Goal: Transaction & Acquisition: Purchase product/service

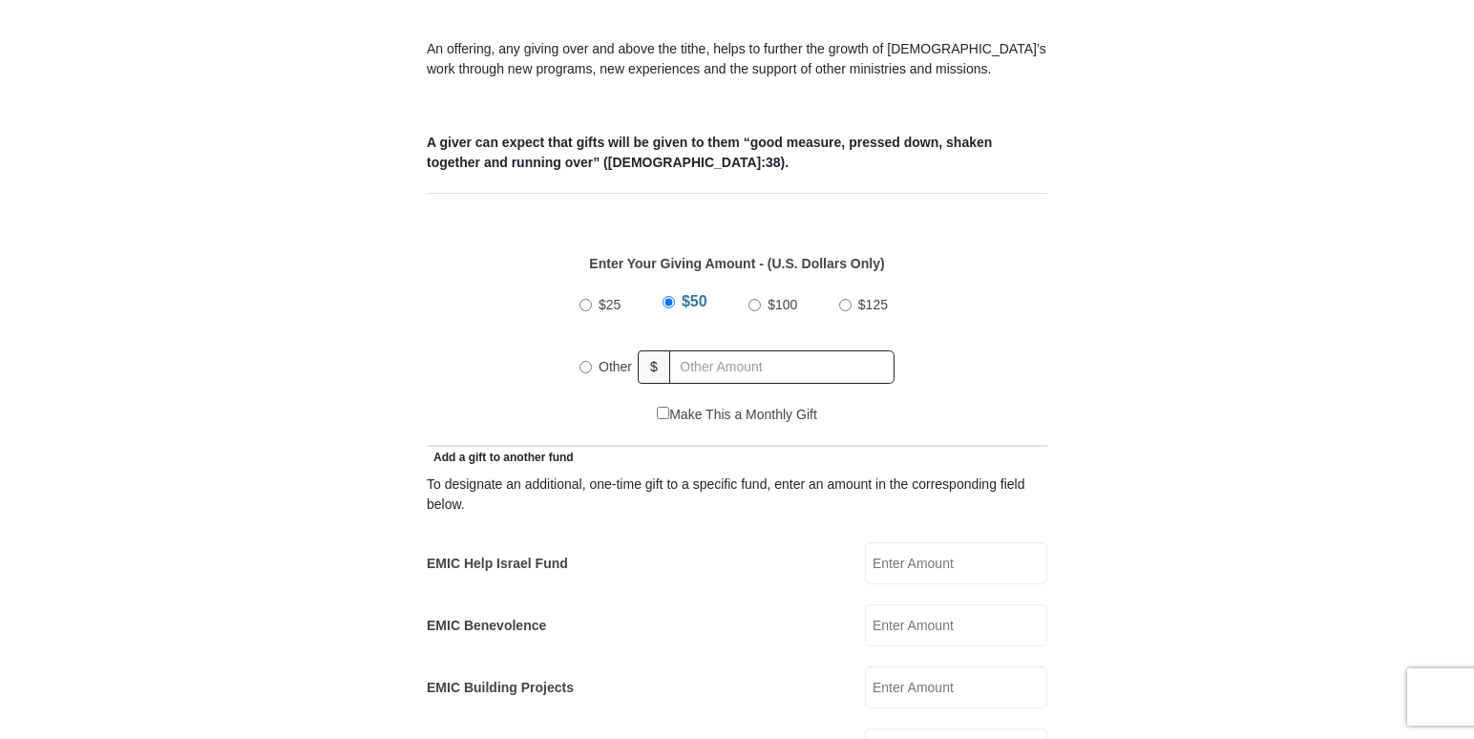
scroll to position [697, 0]
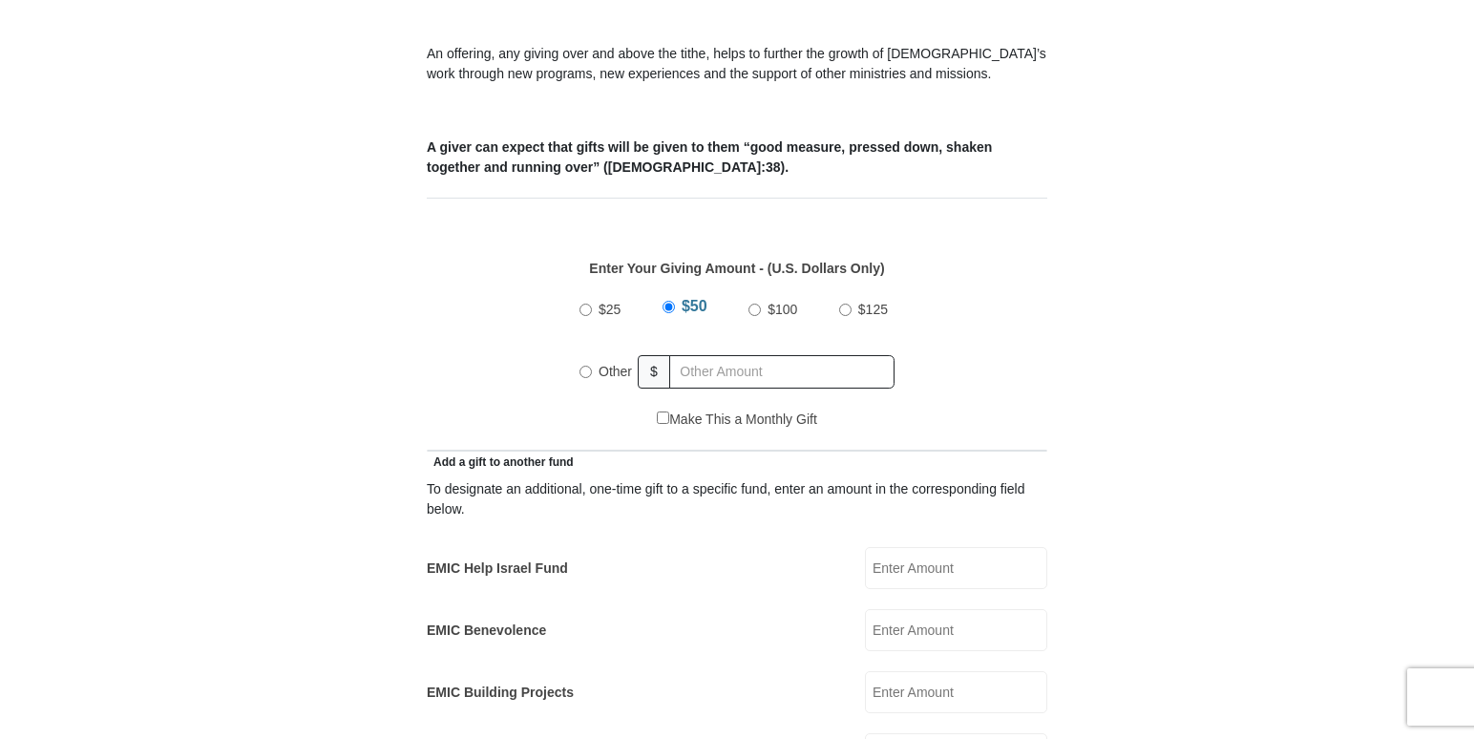
click at [588, 366] on input "Other" at bounding box center [585, 372] width 12 height 12
radio input "true"
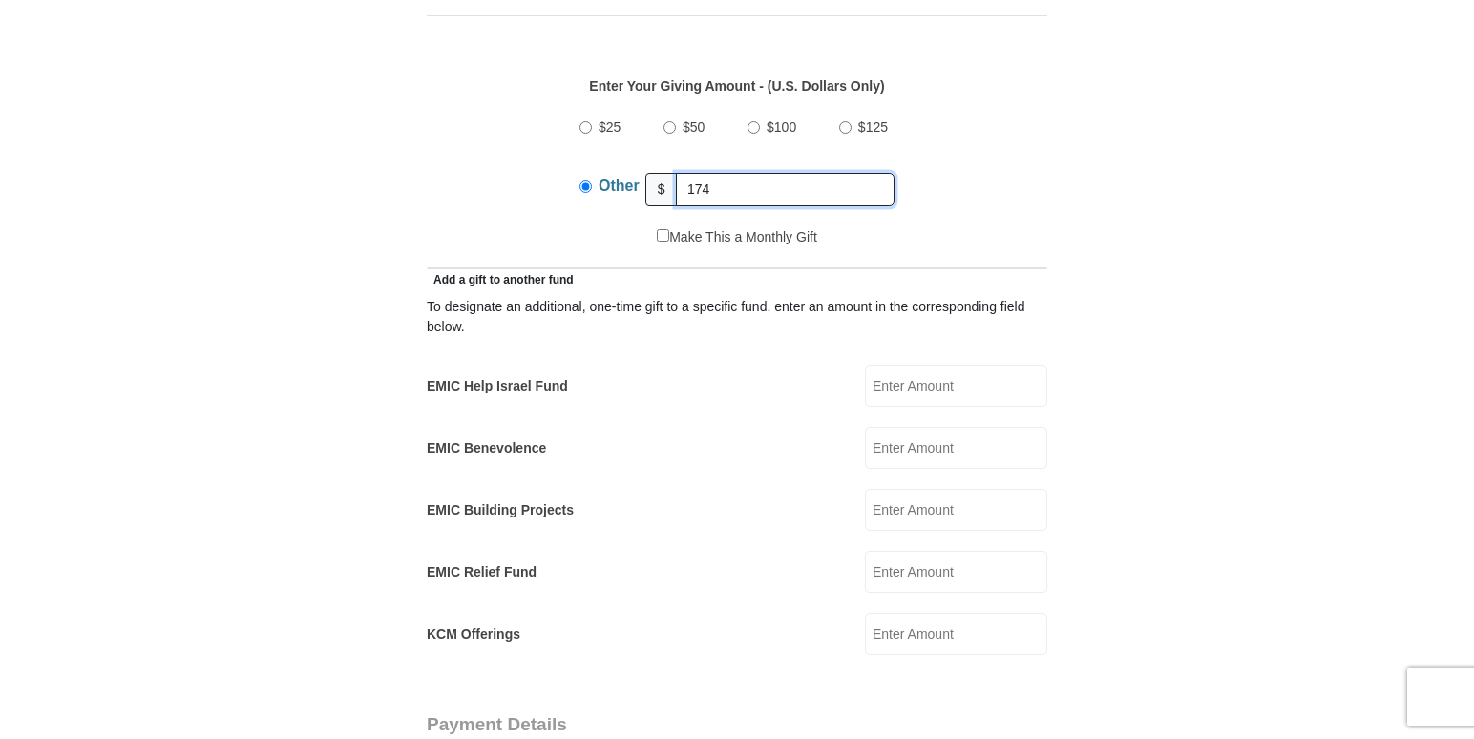
scroll to position [888, 0]
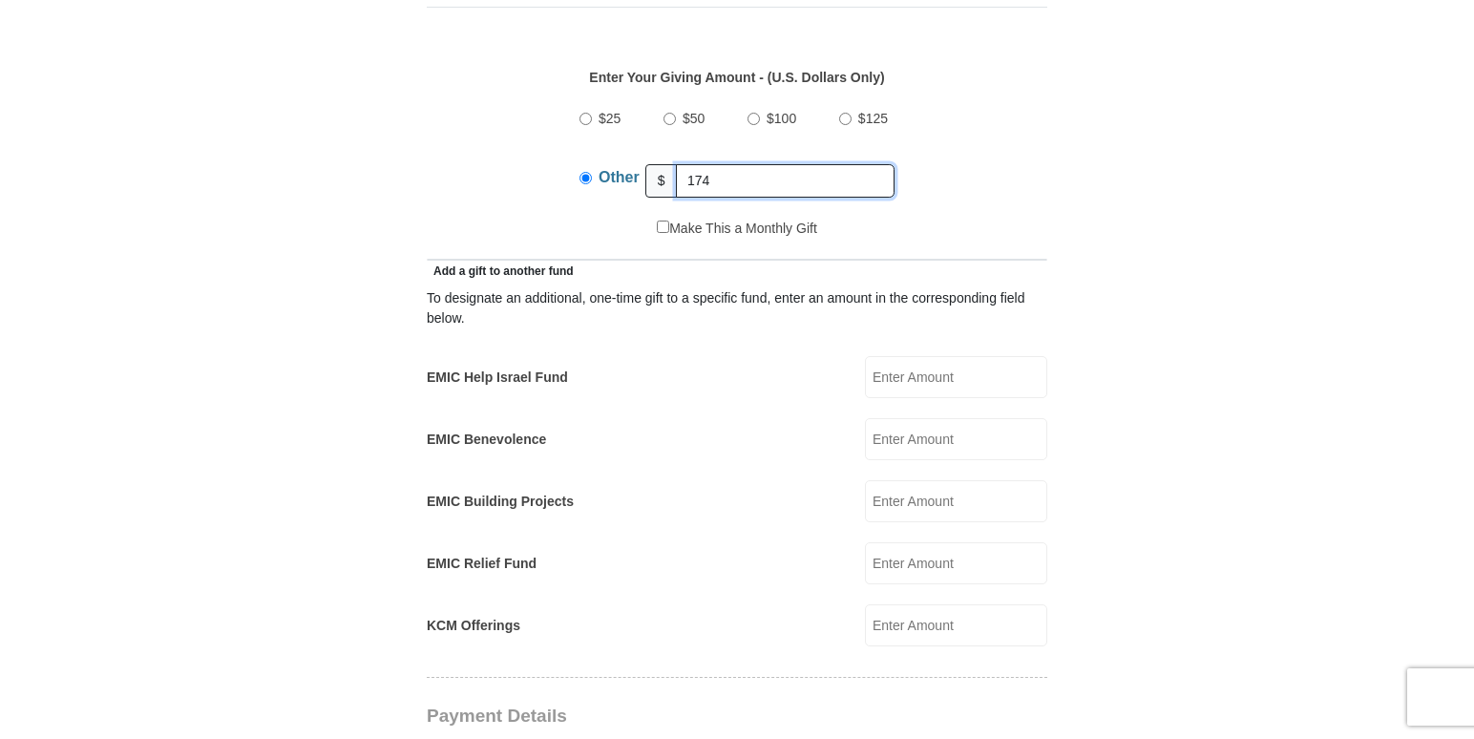
type input "174"
click at [903, 604] on input "KCM Offerings" at bounding box center [956, 625] width 182 height 42
type input "21"
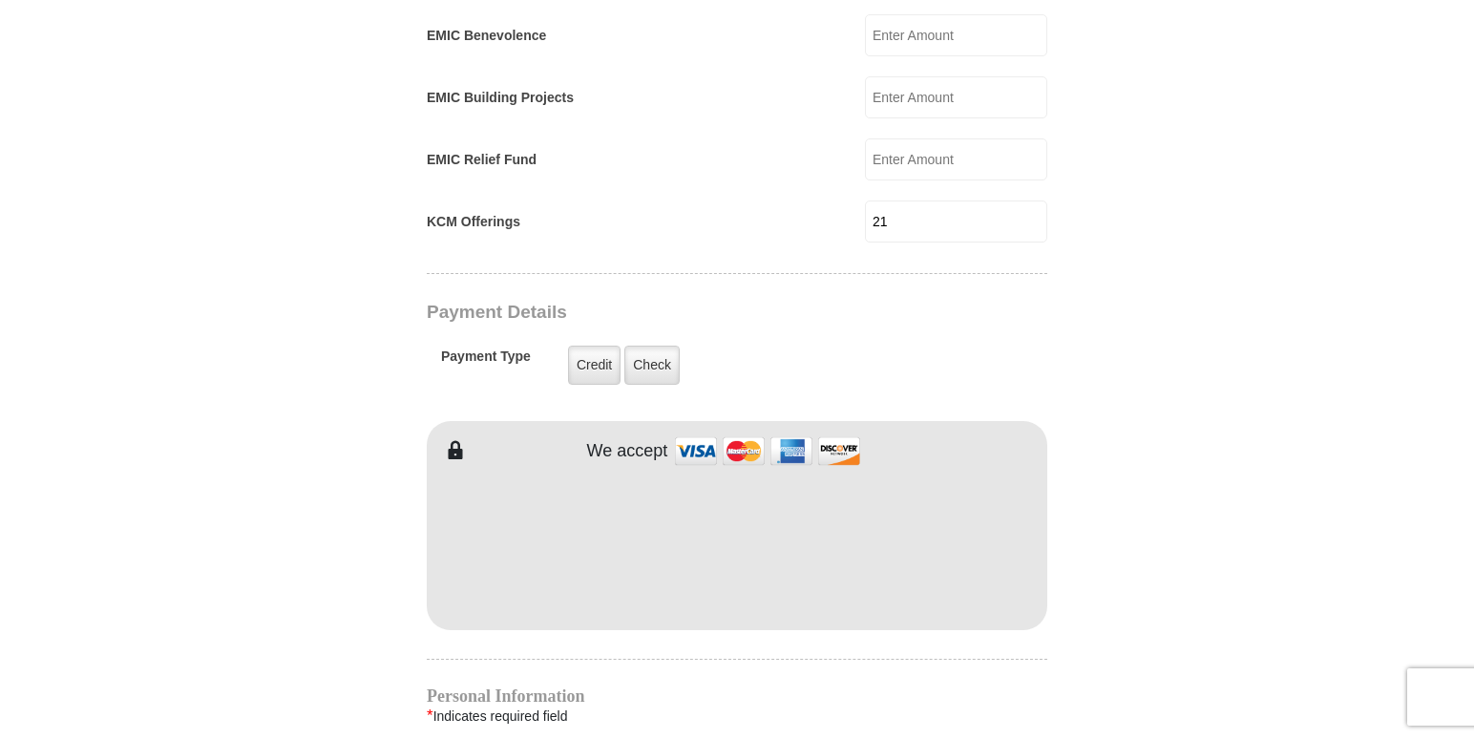
scroll to position [1296, 0]
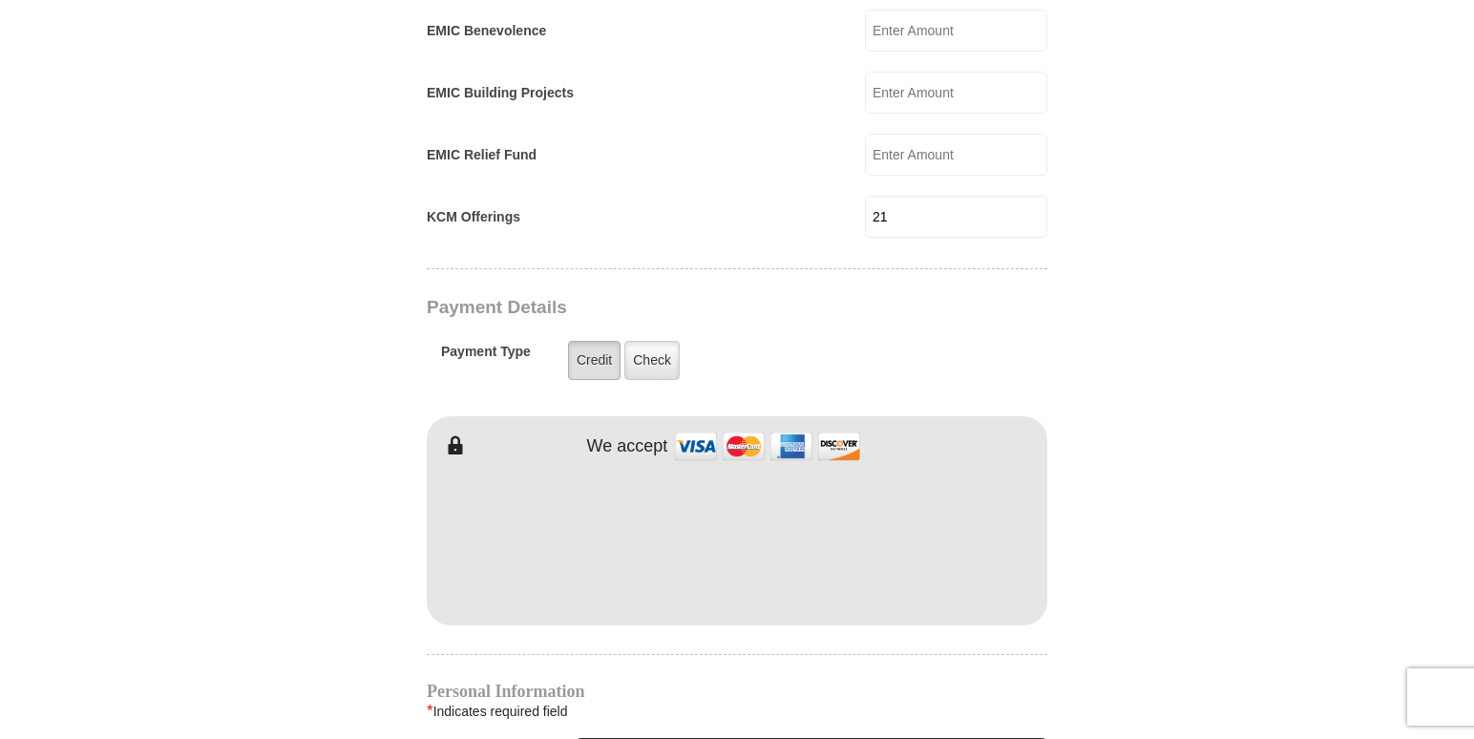
click at [596, 349] on label "Credit" at bounding box center [594, 360] width 53 height 39
click at [0, 0] on input "Credit" at bounding box center [0, 0] width 0 height 0
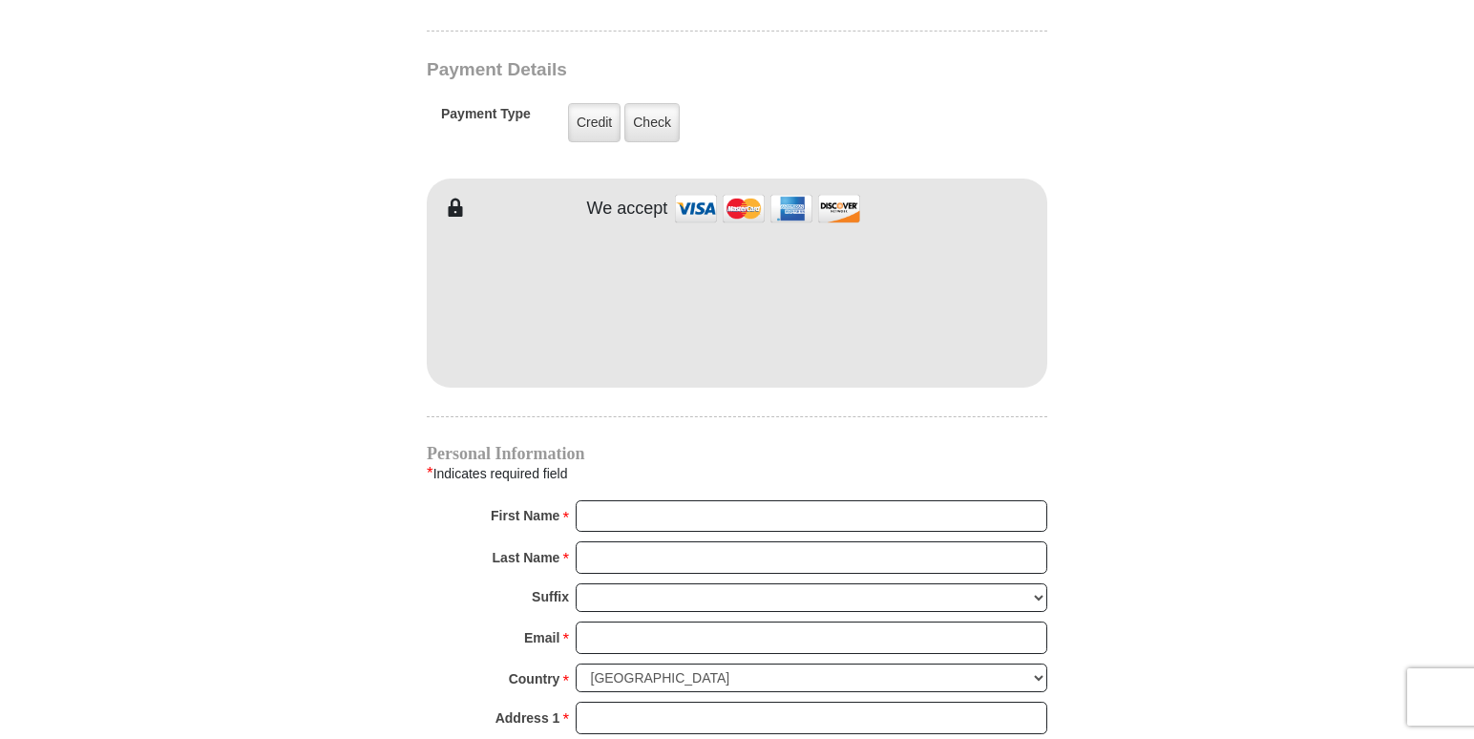
scroll to position [1543, 0]
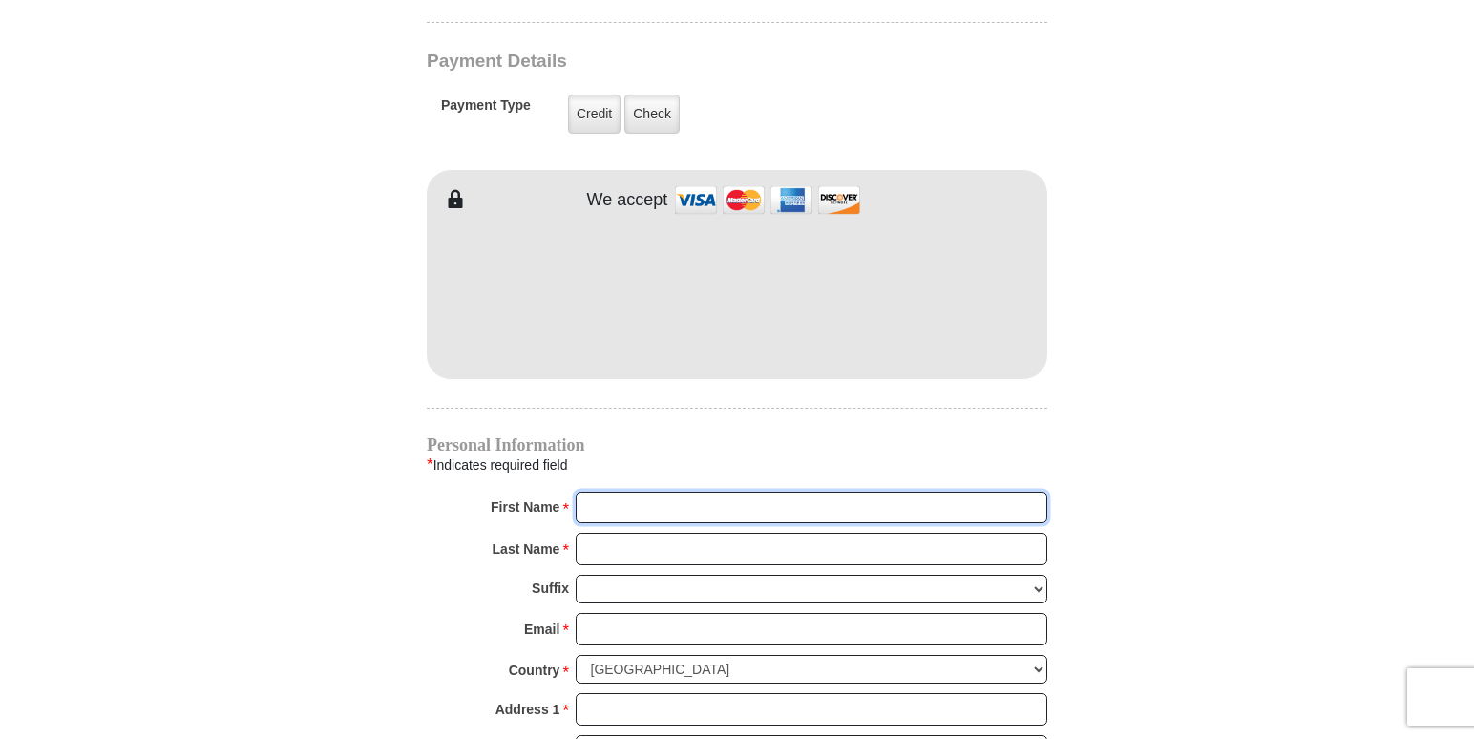
click at [693, 492] on input "First Name *" at bounding box center [812, 508] width 472 height 32
type input "[PERSON_NAME] [PERSON_NAME]"
click at [666, 533] on input "Last Name *" at bounding box center [812, 549] width 472 height 32
type input "Hill"
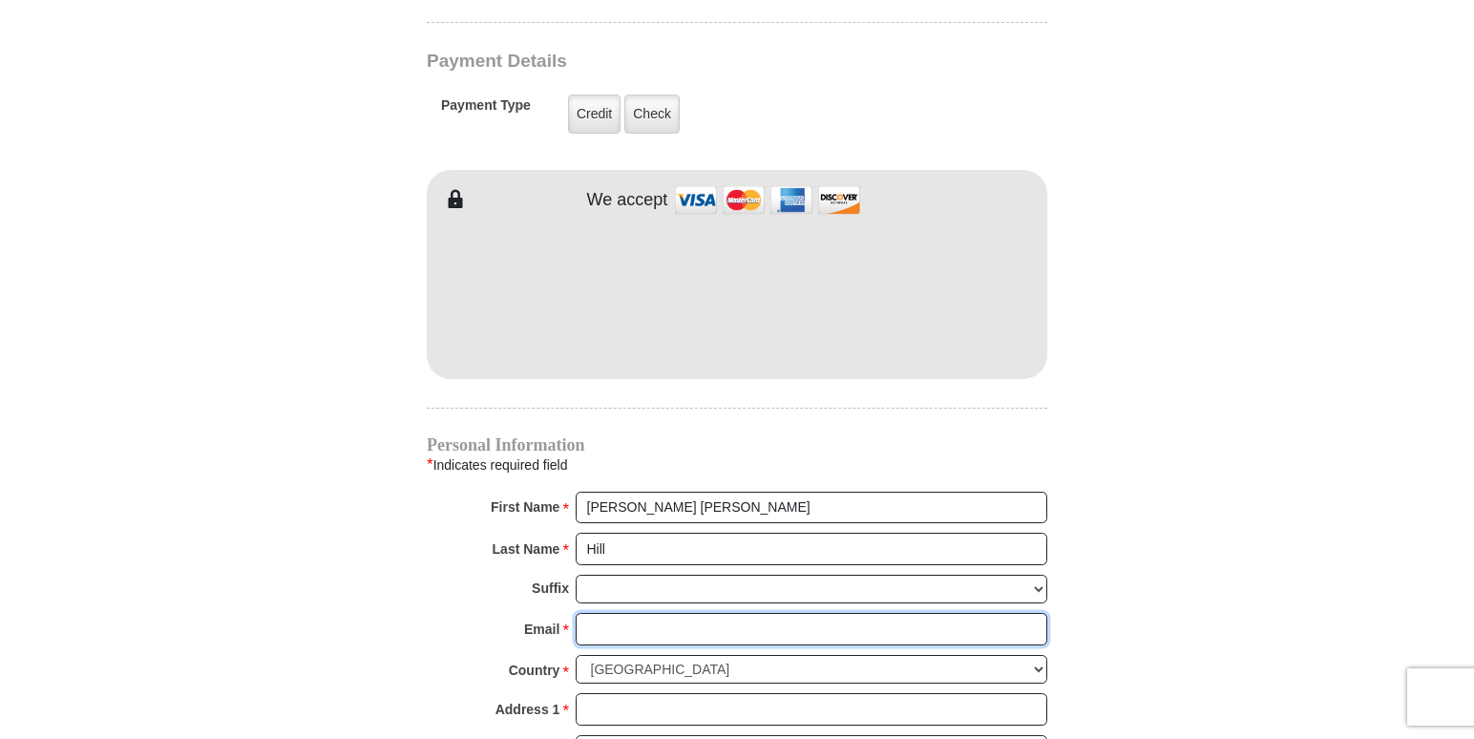
click at [641, 616] on input "Email *" at bounding box center [812, 629] width 472 height 32
type input "[EMAIL_ADDRESS][DOMAIN_NAME]"
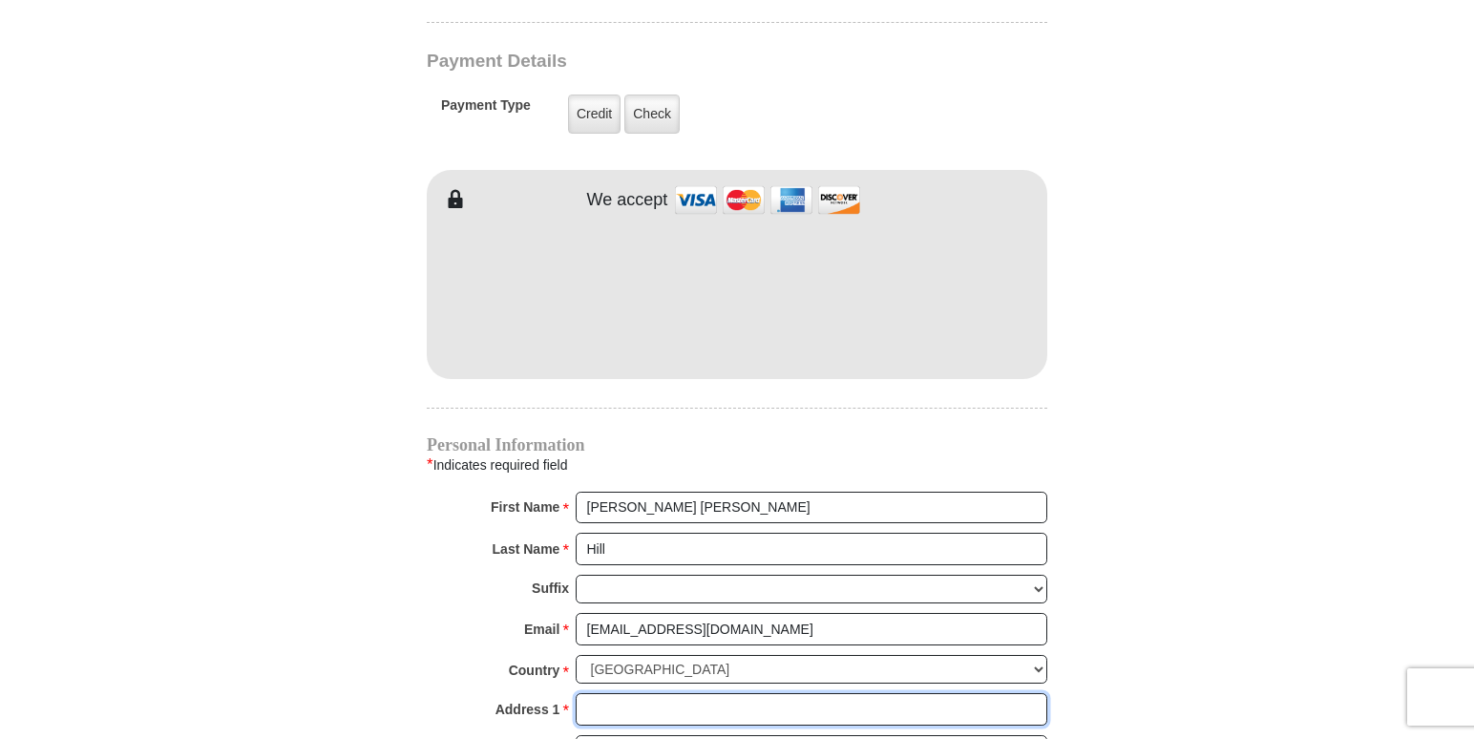
click at [607, 693] on input "Address 1 *" at bounding box center [812, 709] width 472 height 32
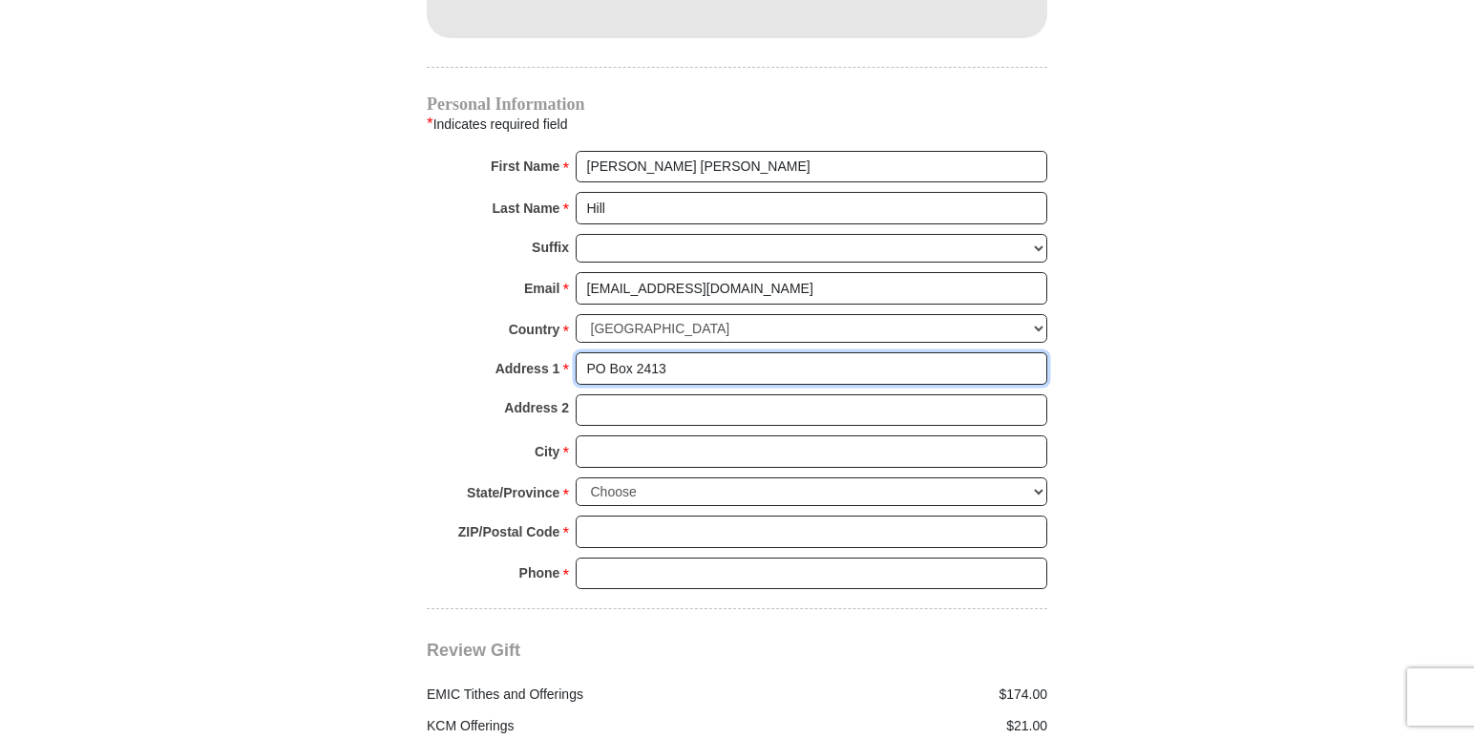
scroll to position [1888, 0]
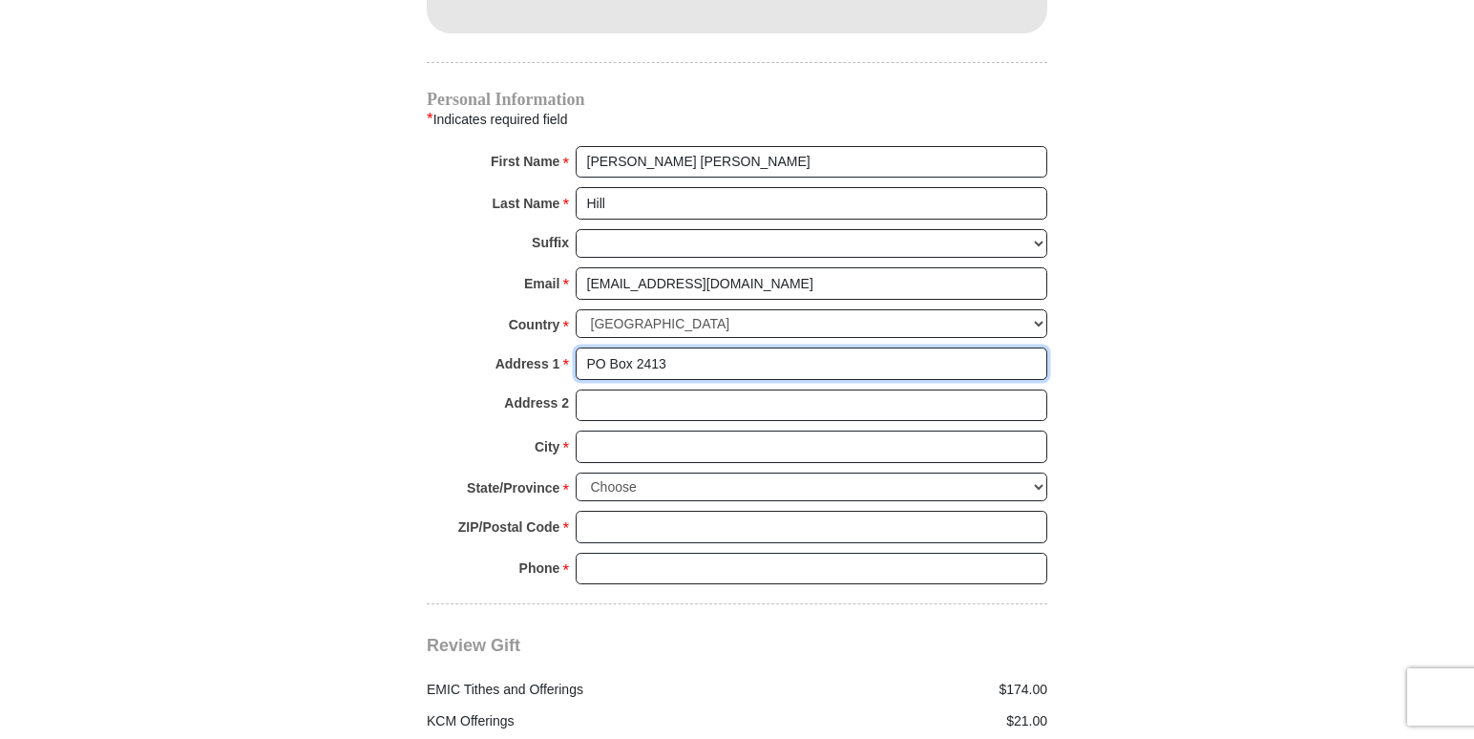
type input "PO Box 2413"
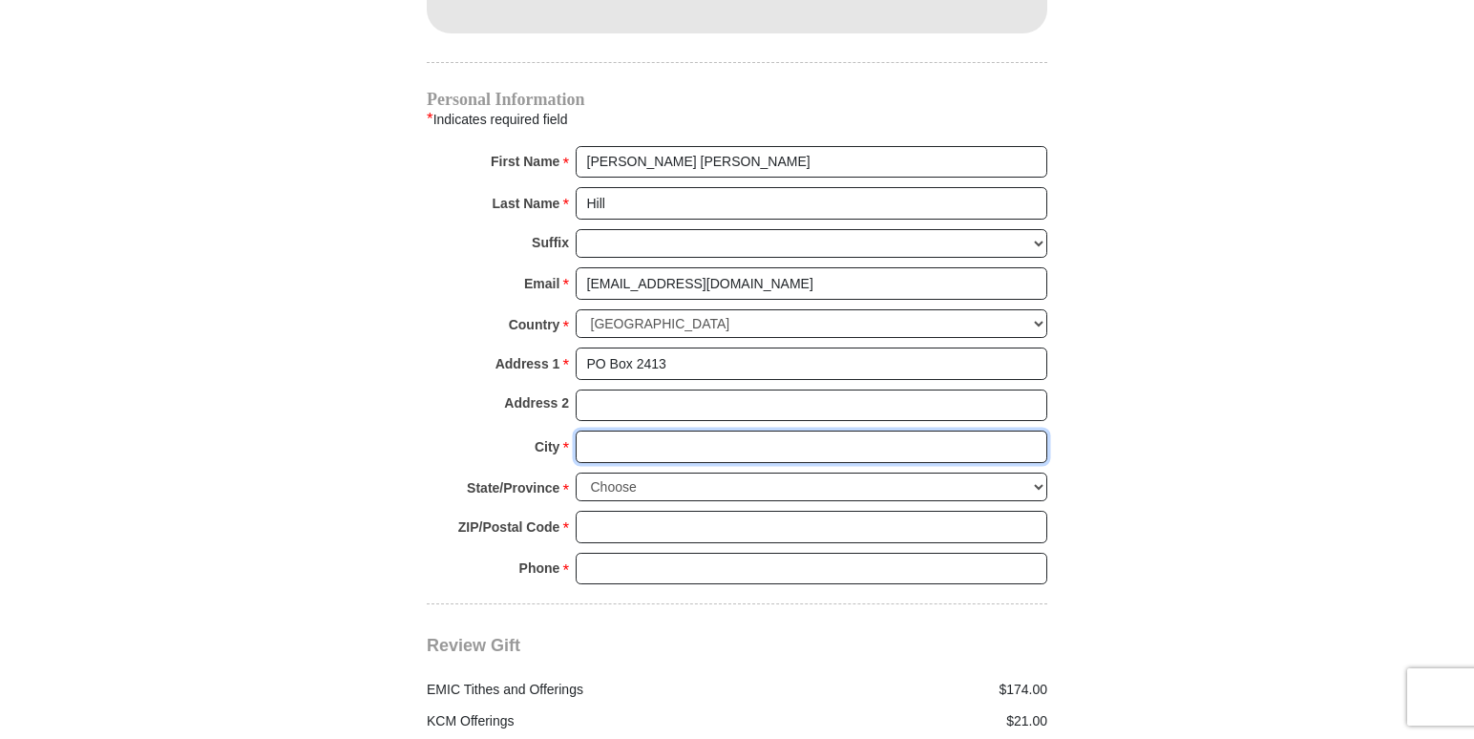
click at [646, 431] on input "City *" at bounding box center [812, 447] width 472 height 32
type input "[PERSON_NAME]"
click at [597, 473] on select "Choose [US_STATE] [US_STATE] [US_STATE] [US_STATE] [US_STATE] Armed Forces Amer…" at bounding box center [812, 488] width 472 height 30
select select "[GEOGRAPHIC_DATA]"
click at [576, 473] on select "Choose [US_STATE] [US_STATE] [US_STATE] [US_STATE] [US_STATE] Armed Forces Amer…" at bounding box center [812, 488] width 472 height 30
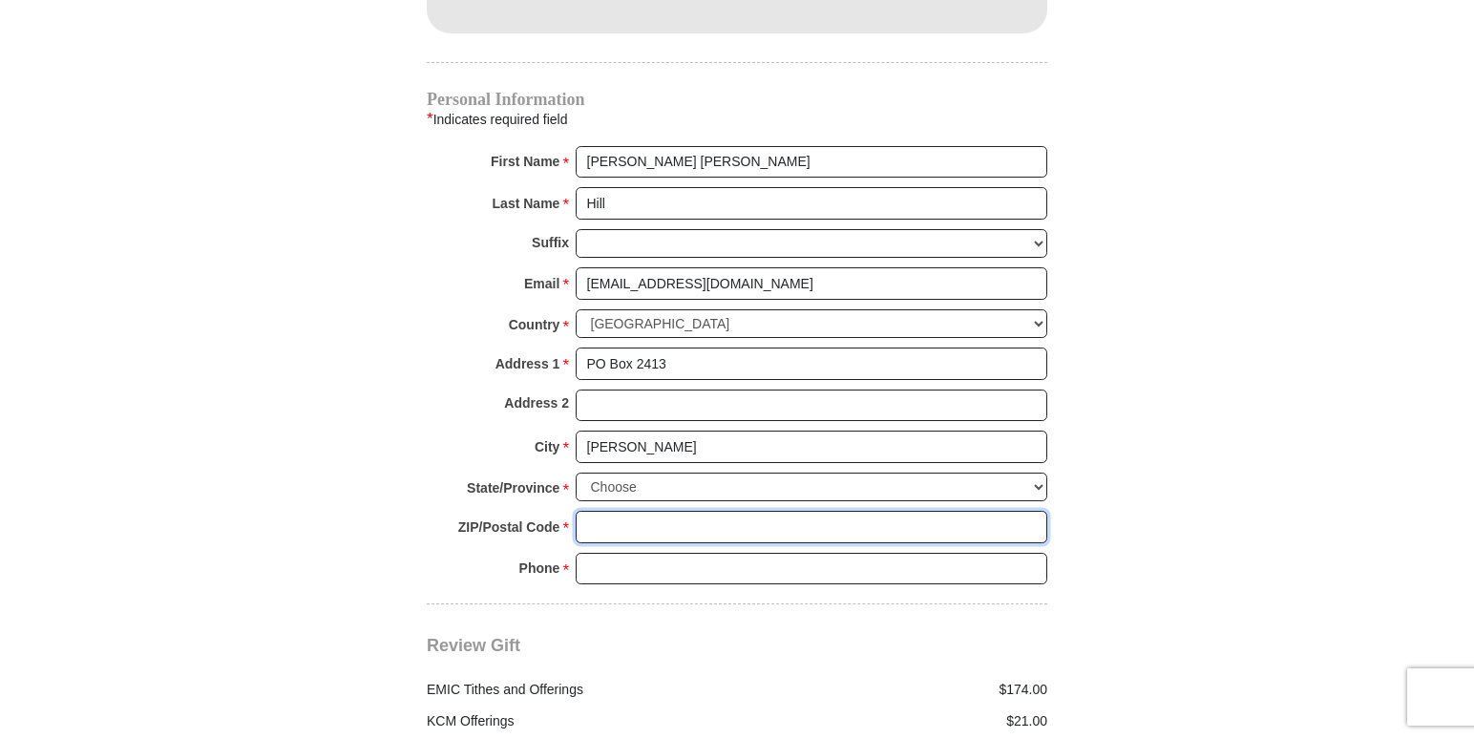
click at [631, 514] on input "ZIP/Postal Code *" at bounding box center [812, 527] width 472 height 32
type input "76244"
click at [627, 553] on input "Phone * *" at bounding box center [812, 569] width 472 height 32
type input "8174121115"
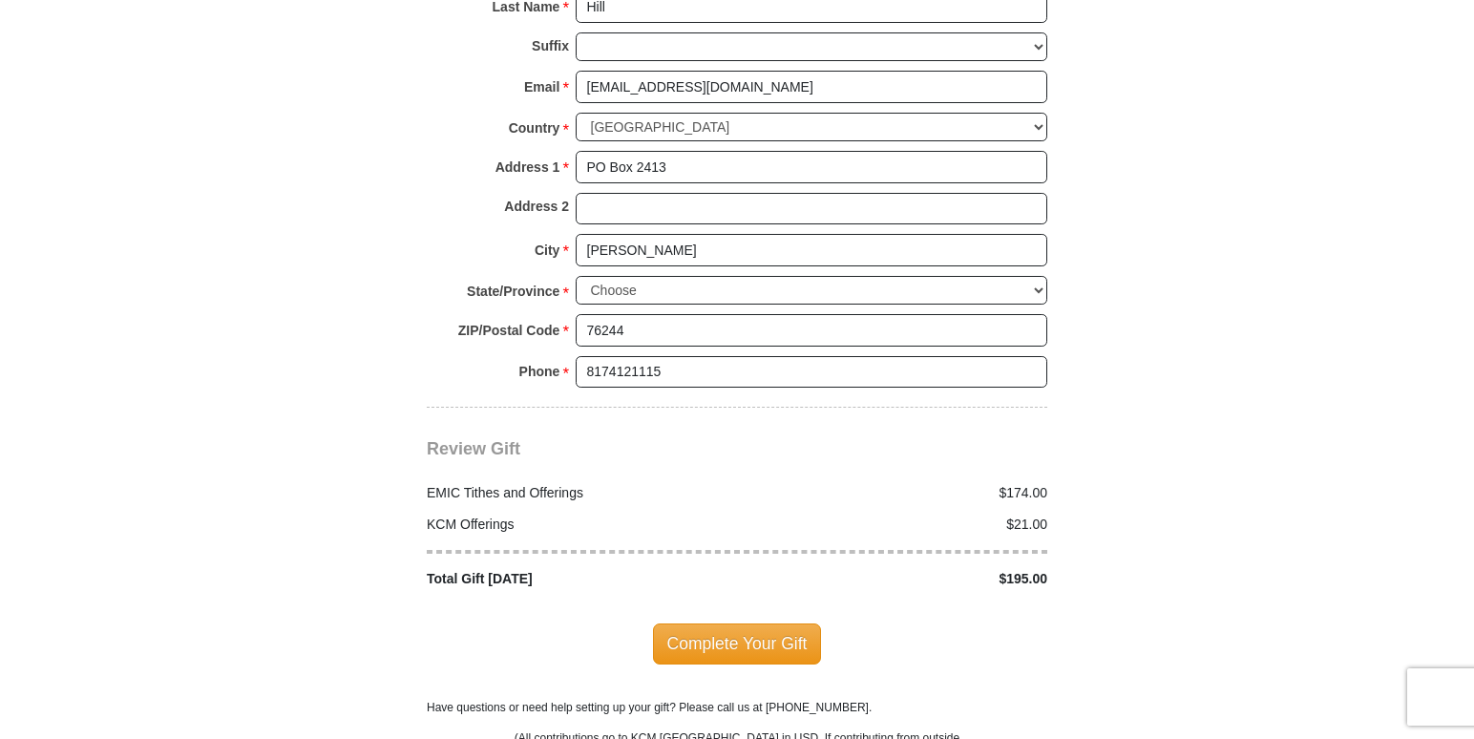
scroll to position [2094, 0]
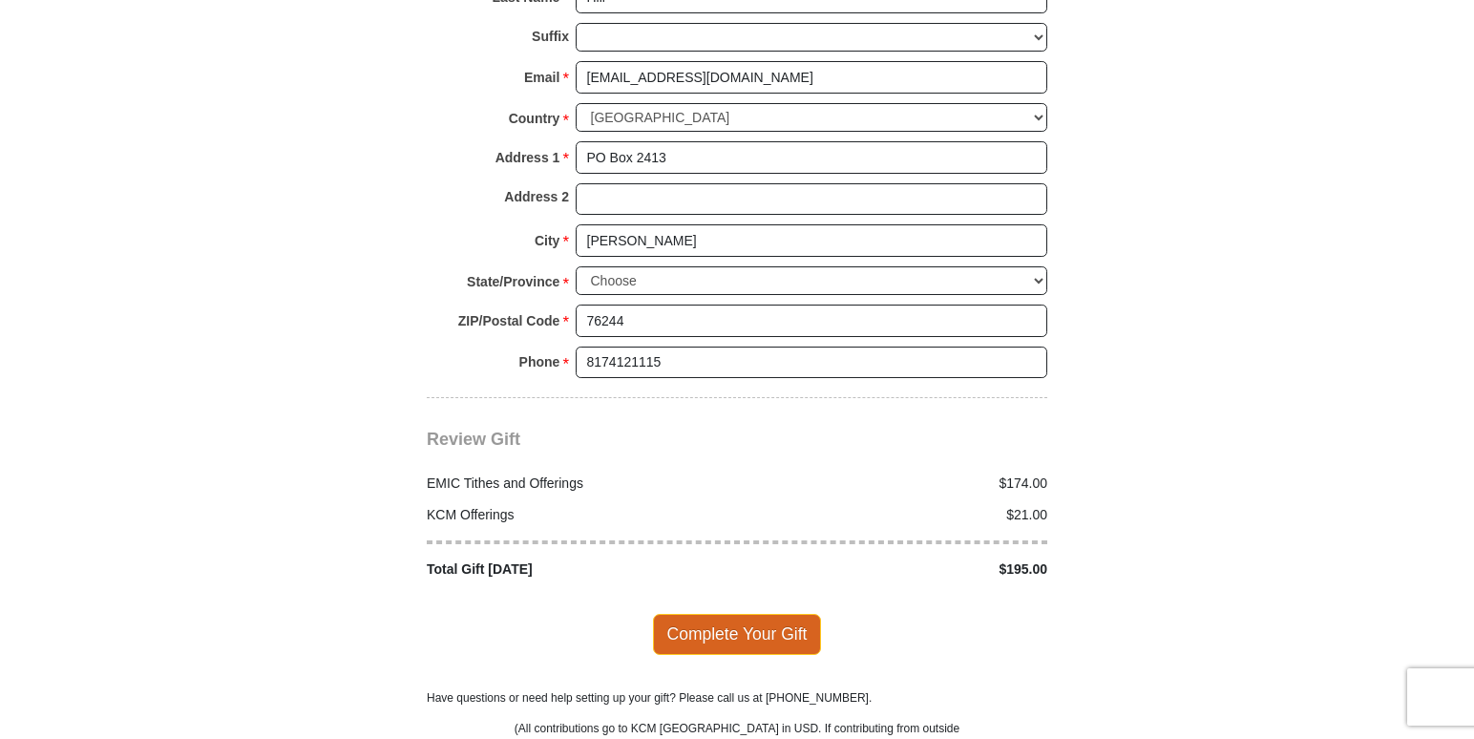
click at [748, 614] on span "Complete Your Gift" at bounding box center [737, 634] width 169 height 40
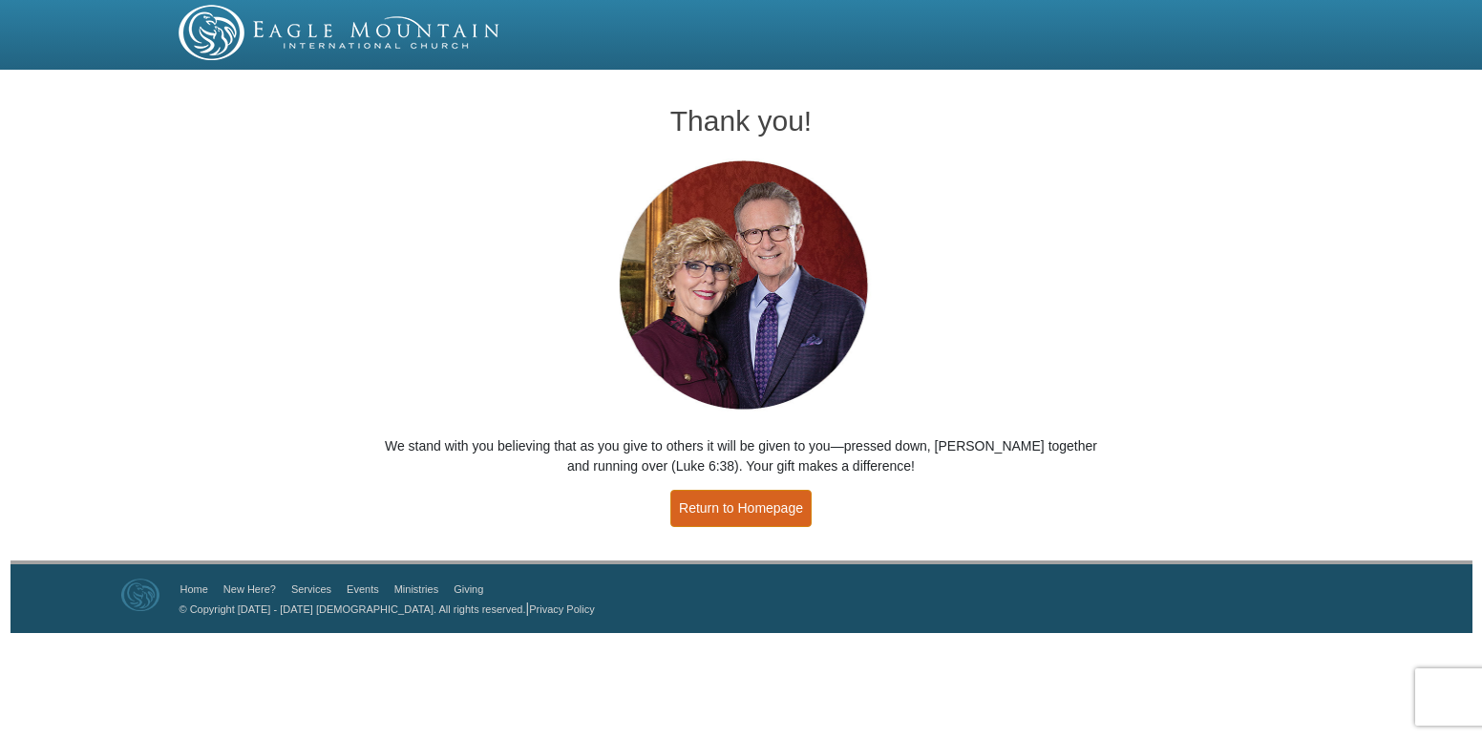
click at [757, 523] on link "Return to Homepage" at bounding box center [740, 508] width 141 height 37
